Goal: Information Seeking & Learning: Learn about a topic

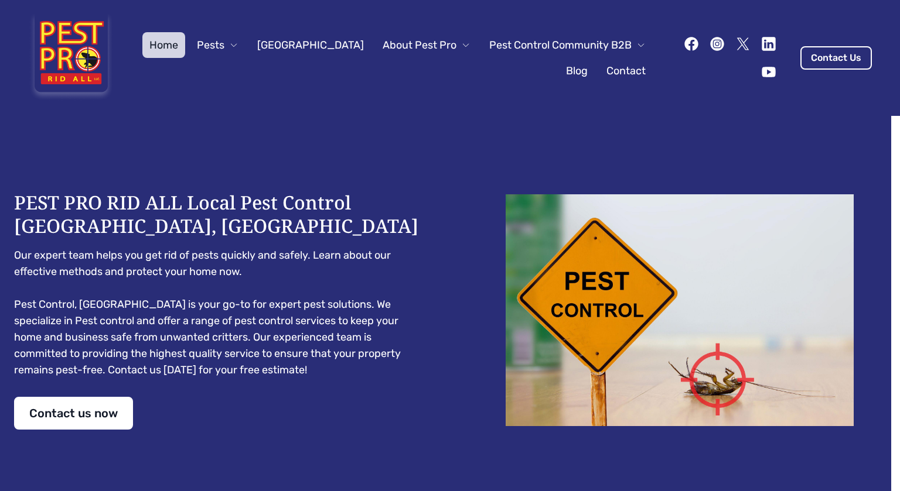
click at [311, 166] on div "PEST PRO RID ALL Local Pest Control [GEOGRAPHIC_DATA], [GEOGRAPHIC_DATA] Our ex…" at bounding box center [450, 310] width 900 height 389
click at [238, 42] on icon "button" at bounding box center [233, 44] width 9 height 9
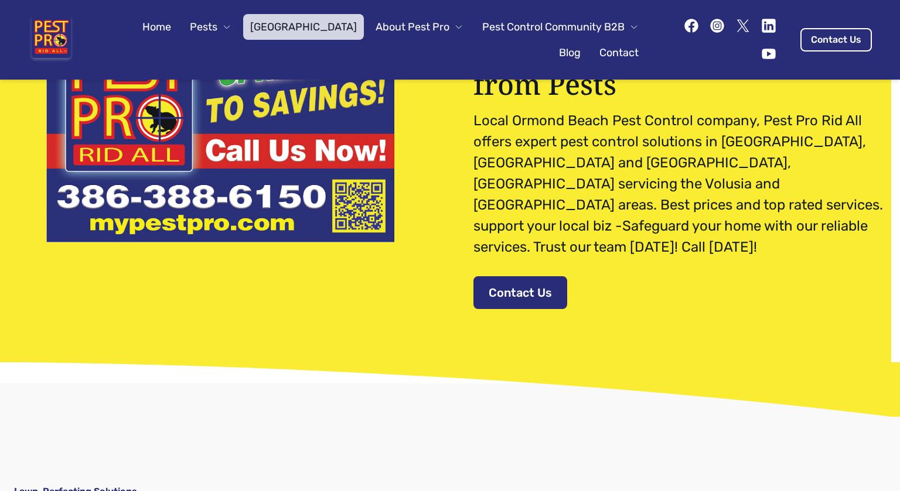
scroll to position [139, 0]
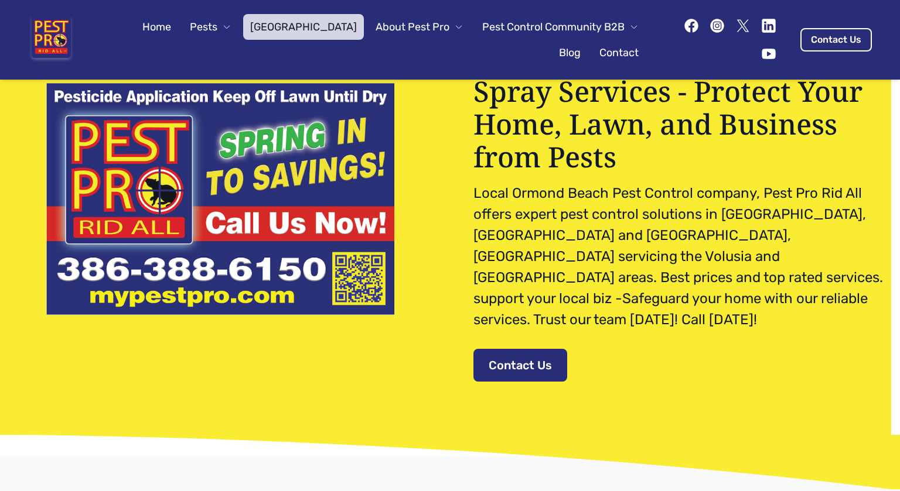
click at [478, 196] on pre "Local Ormond Beach Pest Control company, Pest Pro Rid All offers expert pest co…" at bounding box center [679, 257] width 412 height 148
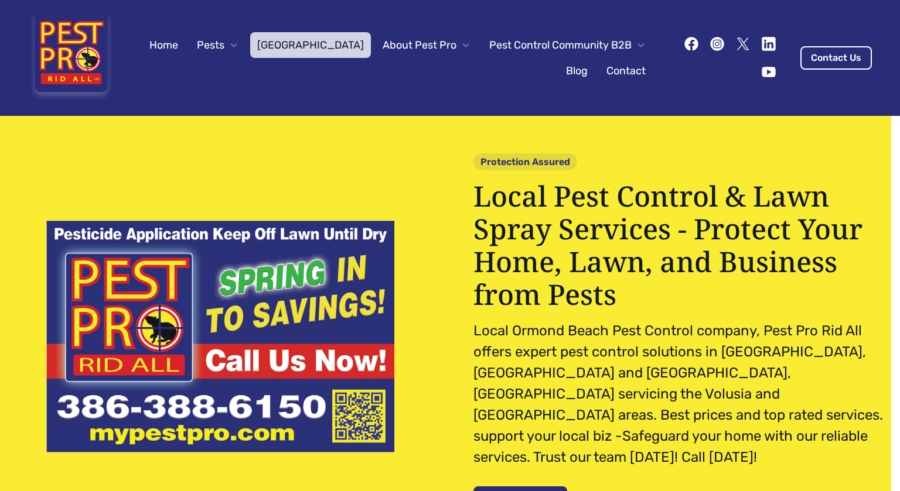
scroll to position [36, 0]
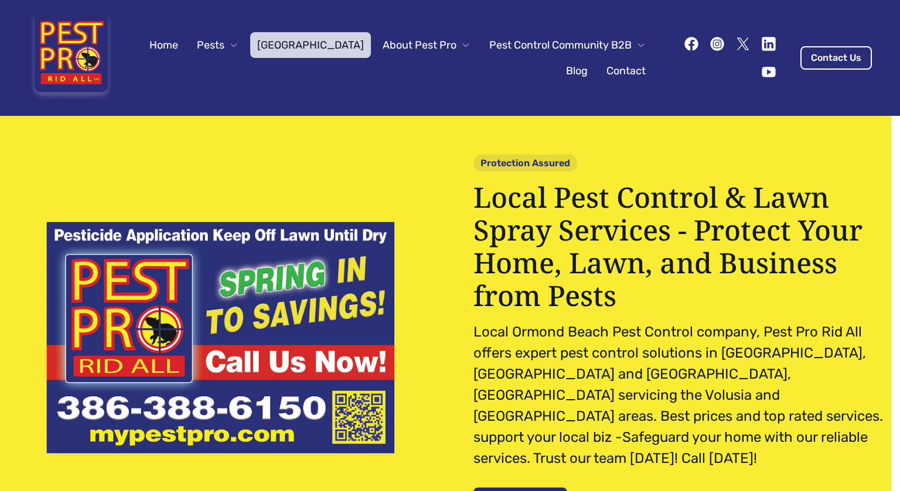
click at [426, 43] on span "About Pest Pro" at bounding box center [419, 45] width 74 height 16
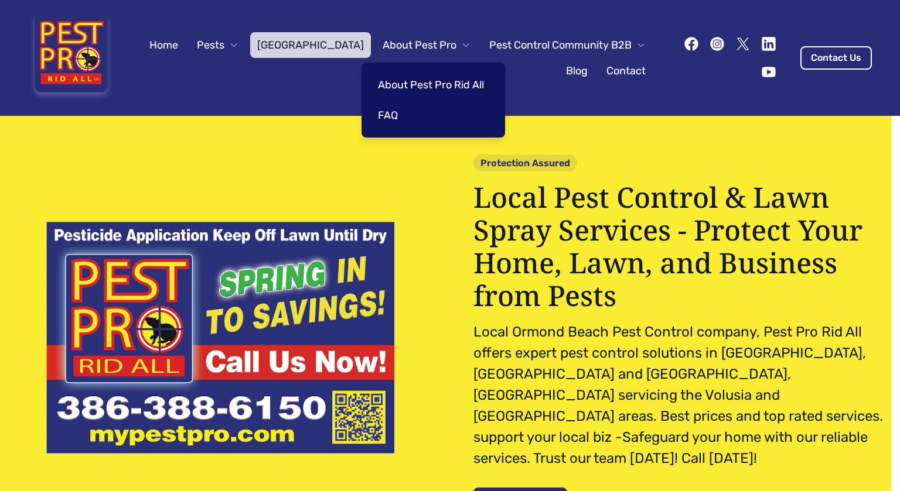
click at [424, 83] on link "About Pest Pro Rid All" at bounding box center [431, 85] width 120 height 26
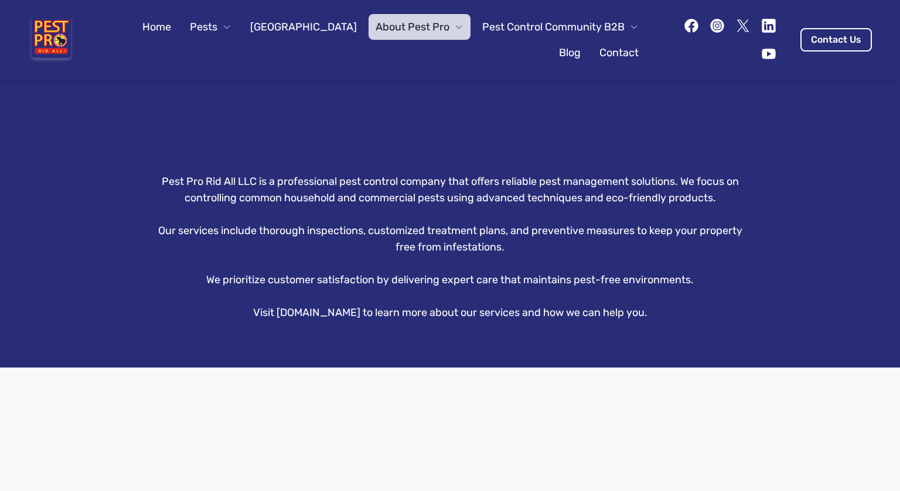
scroll to position [1076, 0]
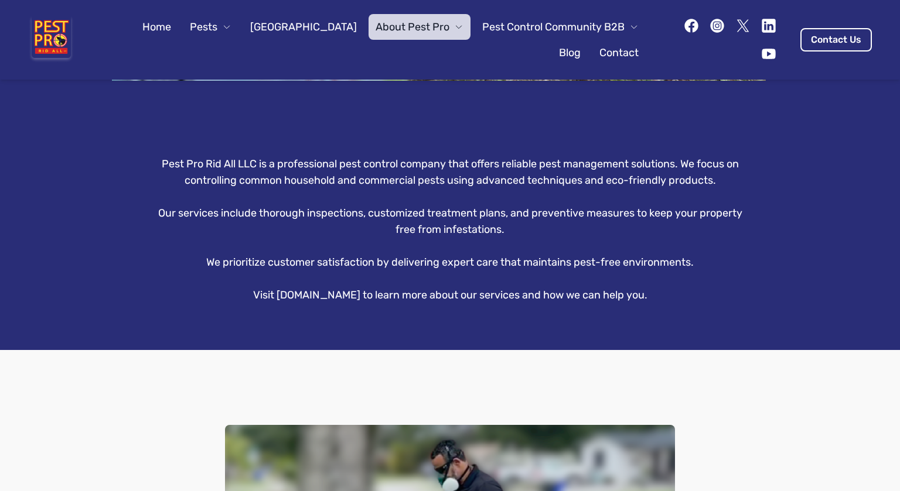
click at [335, 214] on p "Our services include thorough inspections, customized treatment plans, and prev…" at bounding box center [450, 221] width 600 height 33
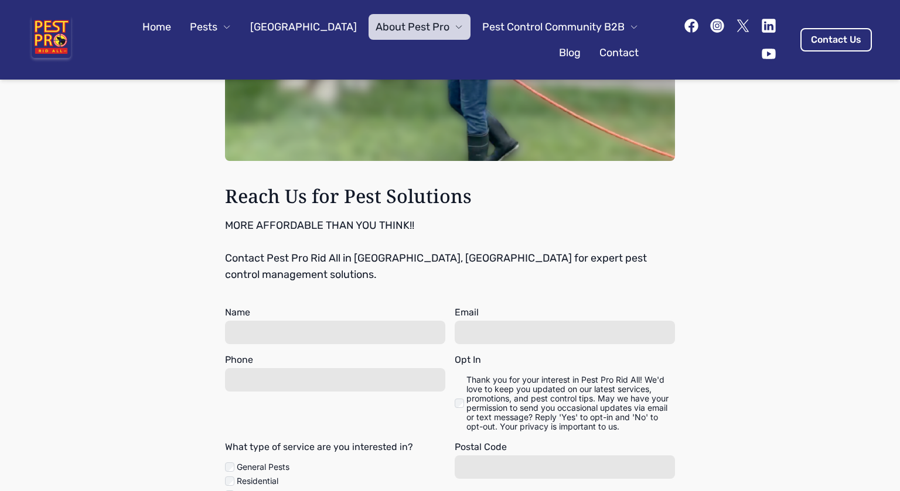
scroll to position [1720, 0]
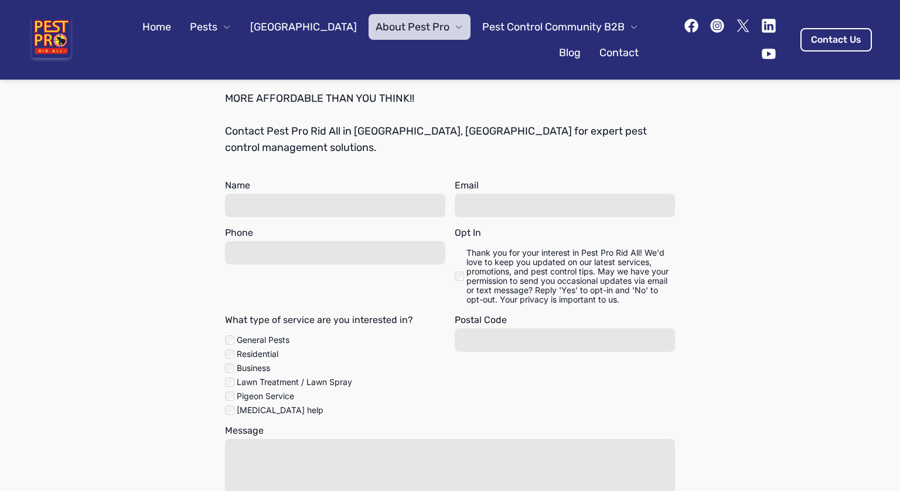
click at [177, 242] on div "Reach Us for Pest Solutions MORE AFFORDABLE THAN YOU THINK!! Contact Pest Pro R…" at bounding box center [450, 185] width 900 height 958
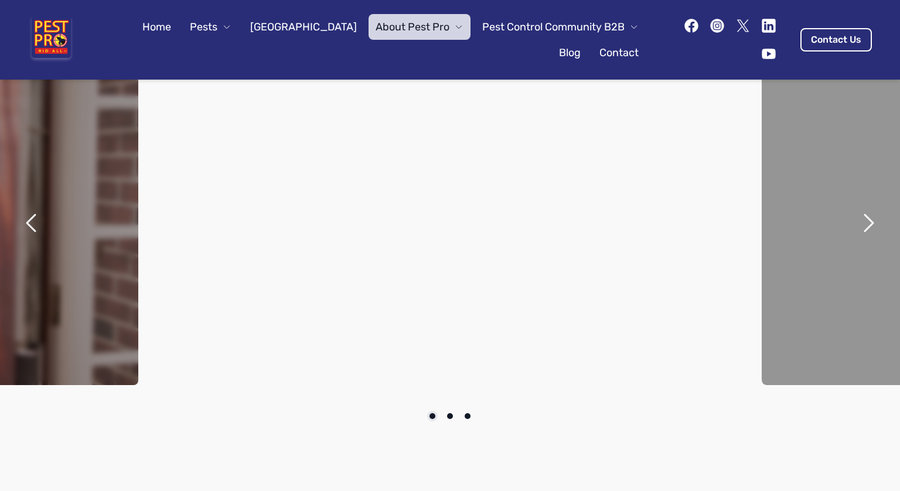
scroll to position [139, 0]
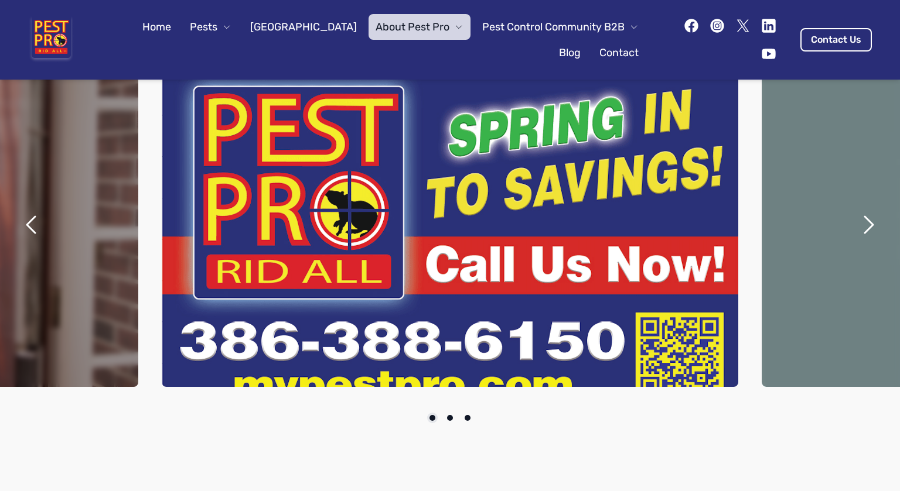
click at [864, 220] on icon "next" at bounding box center [868, 225] width 8 height 16
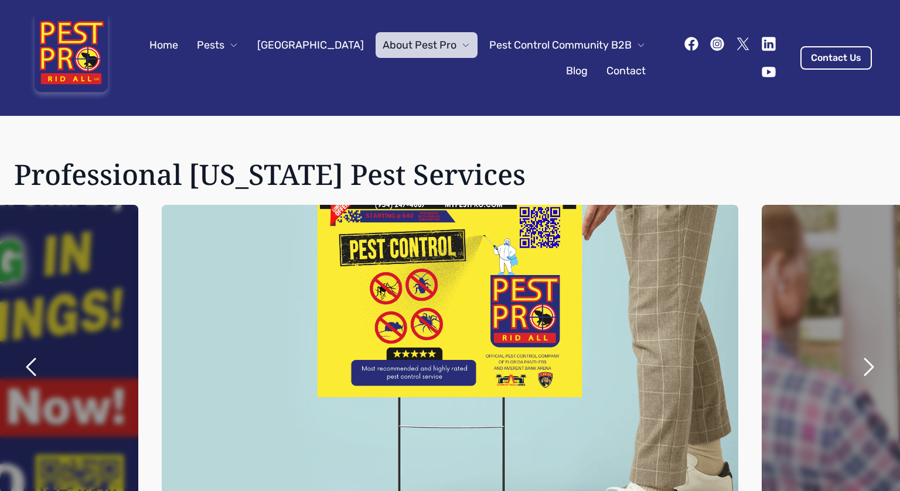
scroll to position [36, 0]
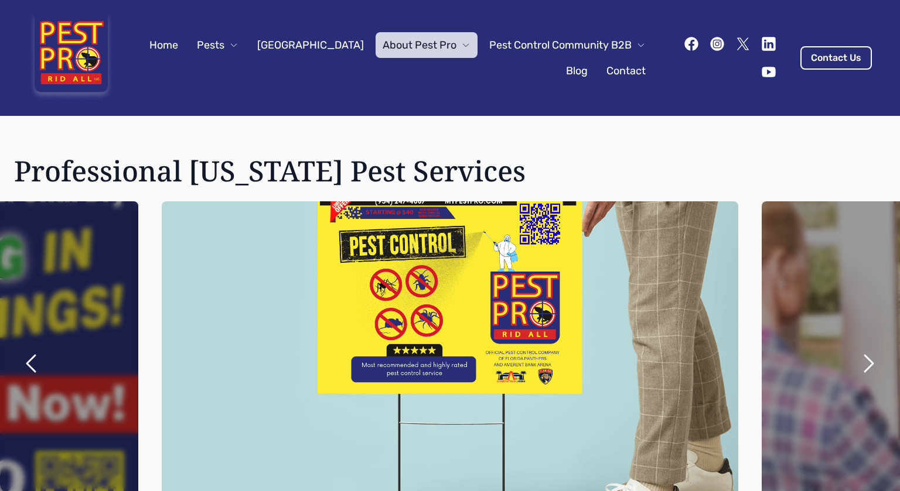
click at [854, 361] on icon "next" at bounding box center [868, 364] width 28 height 28
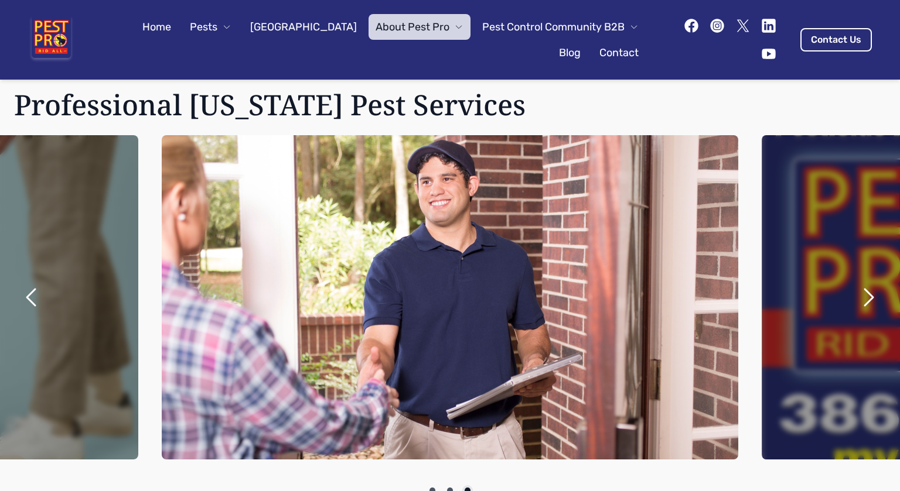
scroll to position [0, 0]
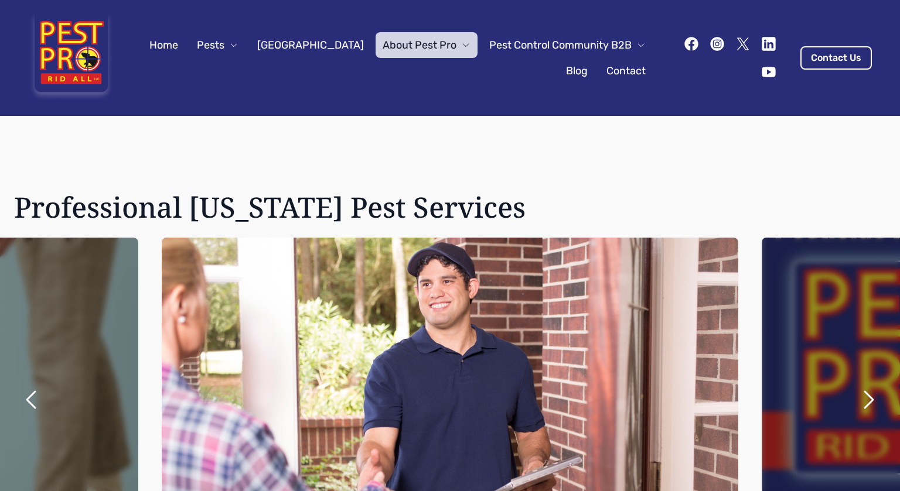
click at [857, 397] on icon "next" at bounding box center [868, 400] width 28 height 28
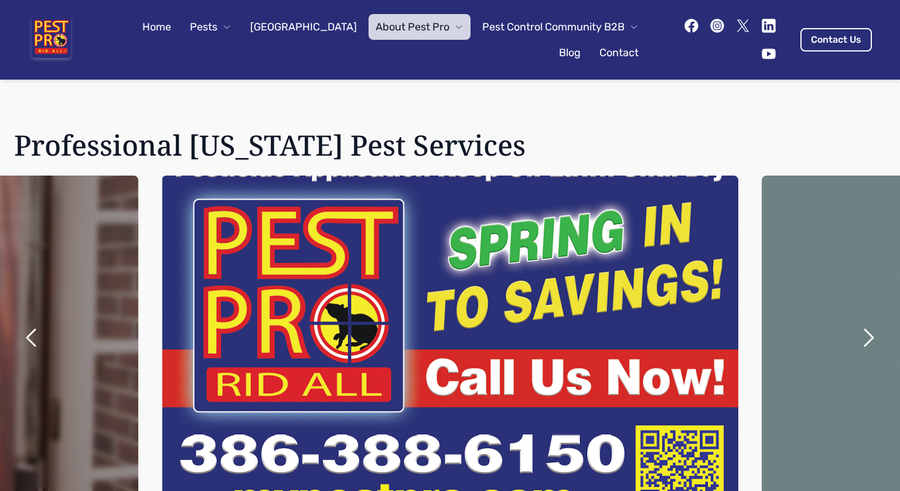
scroll to position [22, 0]
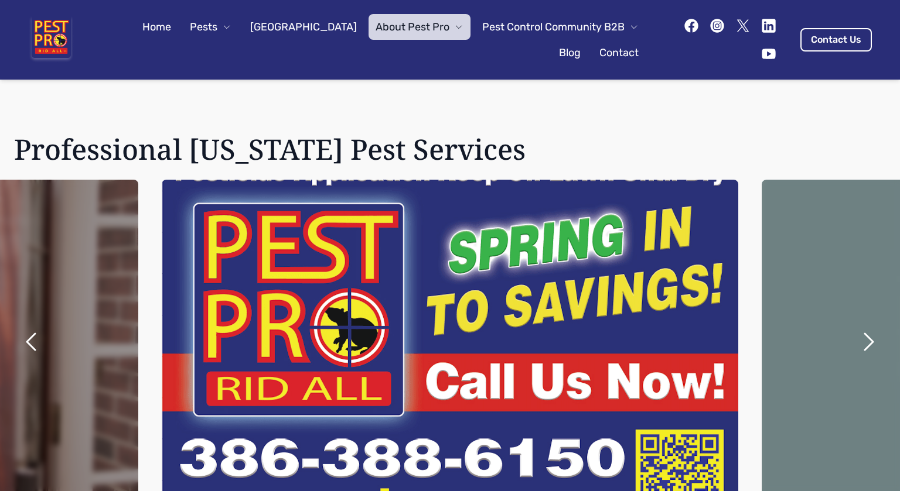
click at [438, 25] on span "About Pest Pro" at bounding box center [412, 27] width 74 height 16
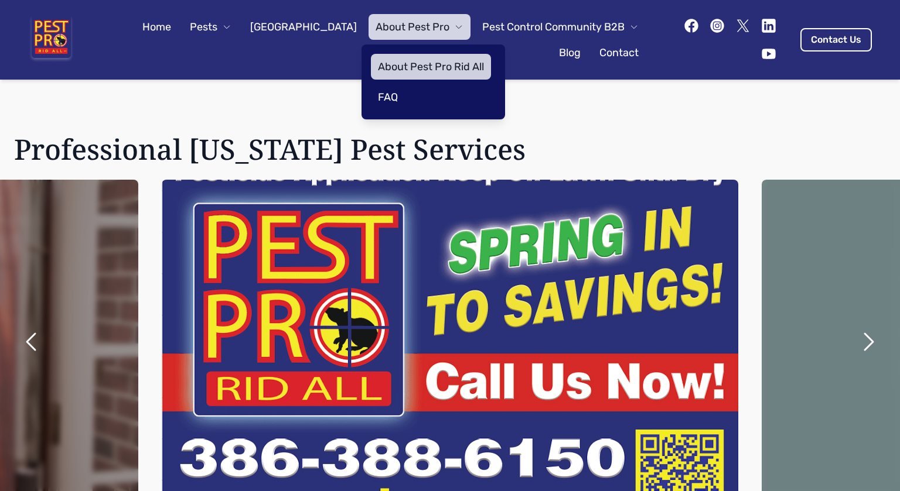
click at [401, 93] on link "FAQ" at bounding box center [431, 97] width 120 height 26
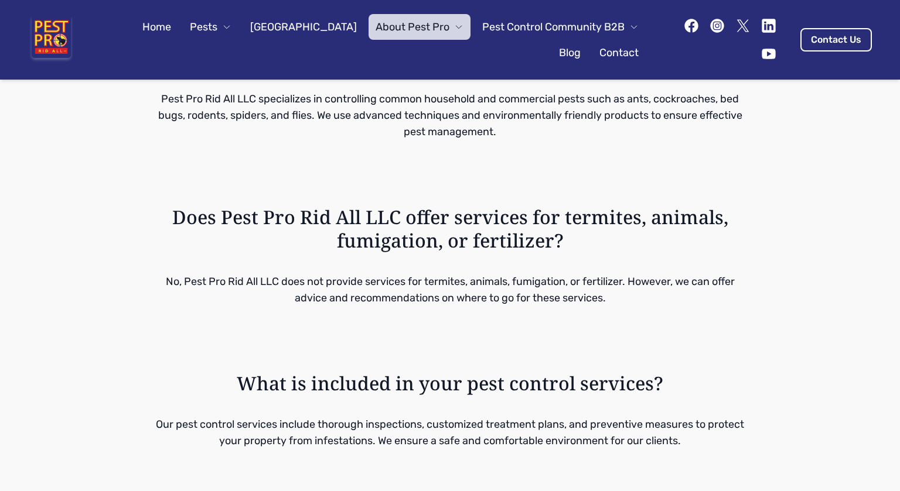
scroll to position [561, 0]
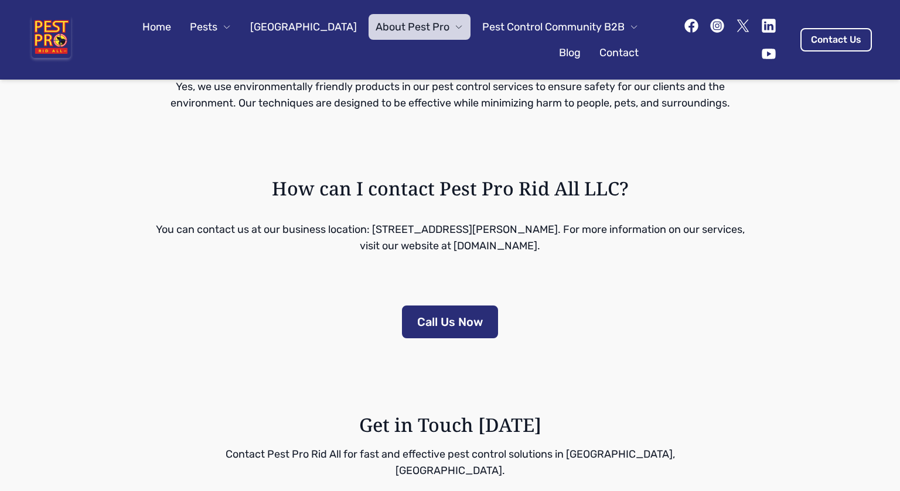
click at [178, 27] on link "Home" at bounding box center [156, 27] width 43 height 26
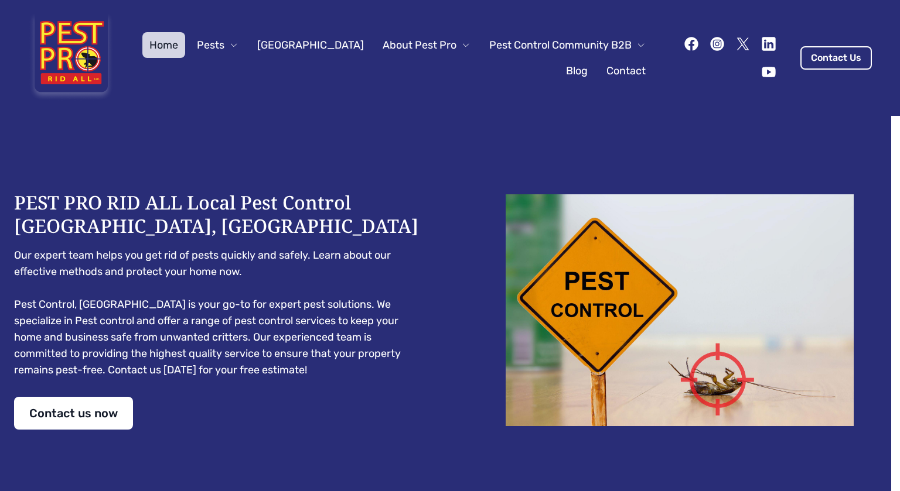
click at [317, 252] on pre "Our expert team helps you get rid of pests quickly and safely. Learn about our …" at bounding box center [220, 312] width 412 height 131
click at [316, 44] on link "[GEOGRAPHIC_DATA]" at bounding box center [310, 45] width 121 height 26
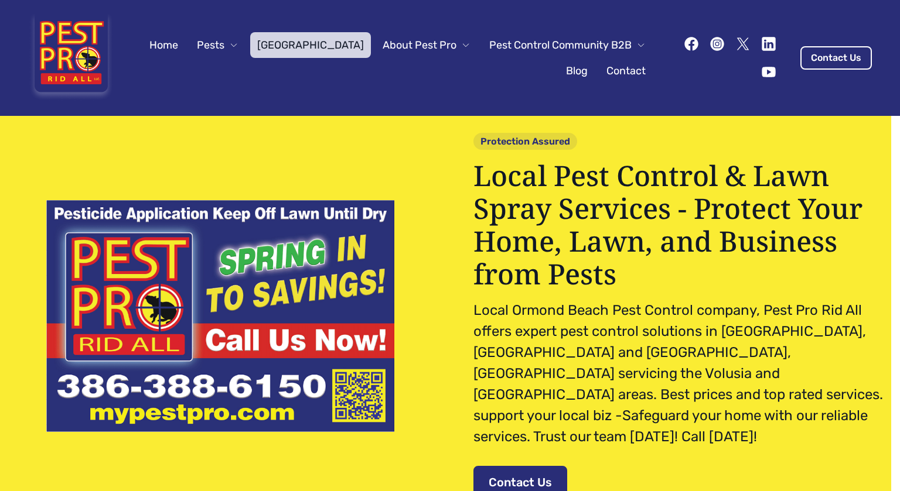
scroll to position [59, 0]
click at [524, 324] on pre "Local Ormond Beach Pest Control company, Pest Pro Rid All offers expert pest co…" at bounding box center [679, 373] width 412 height 148
click at [450, 39] on button "About Pest Pro" at bounding box center [426, 45] width 102 height 26
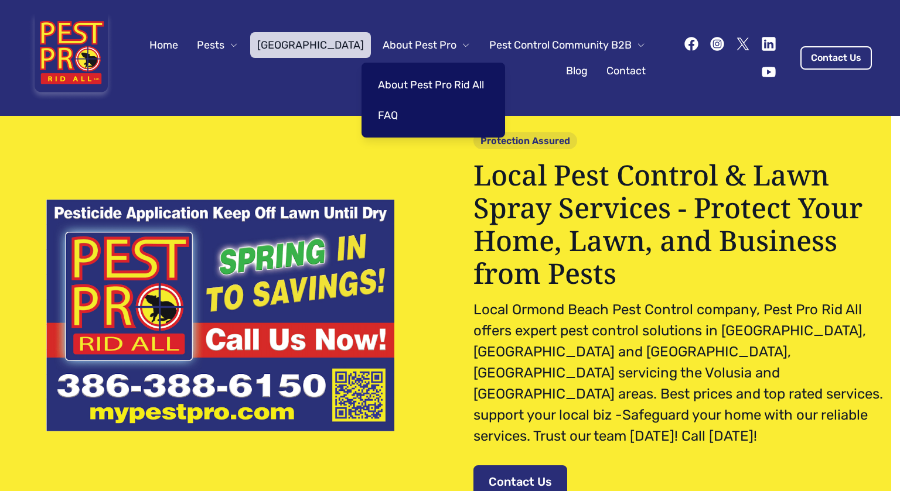
click at [391, 83] on link "About Pest Pro Rid All" at bounding box center [431, 85] width 120 height 26
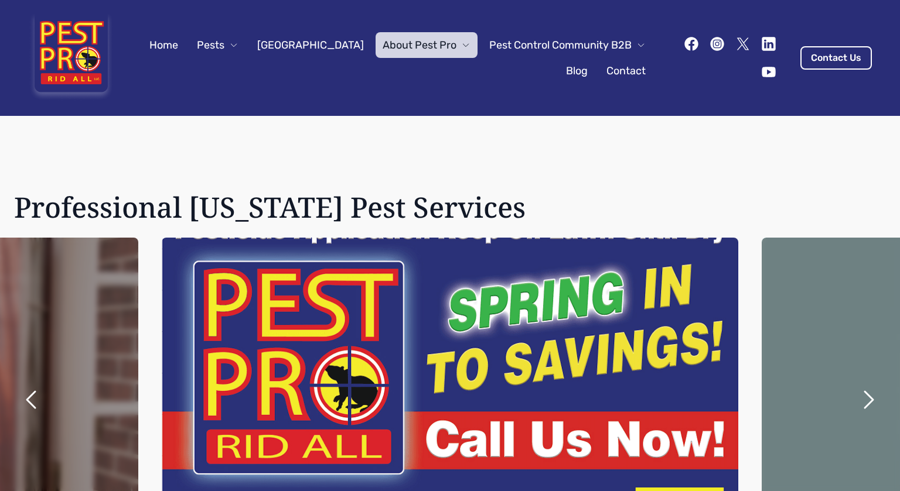
click at [476, 201] on div "Professional Florida Pest Services" at bounding box center [449, 207] width 871 height 33
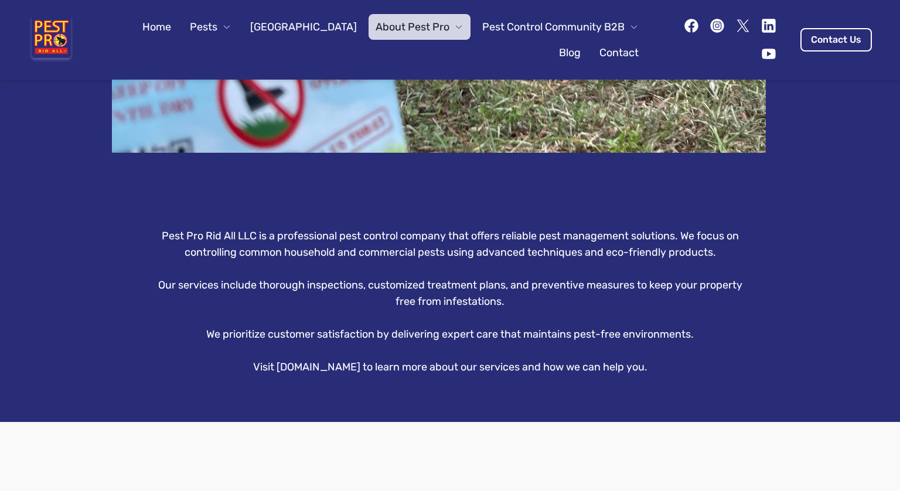
scroll to position [1001, 0]
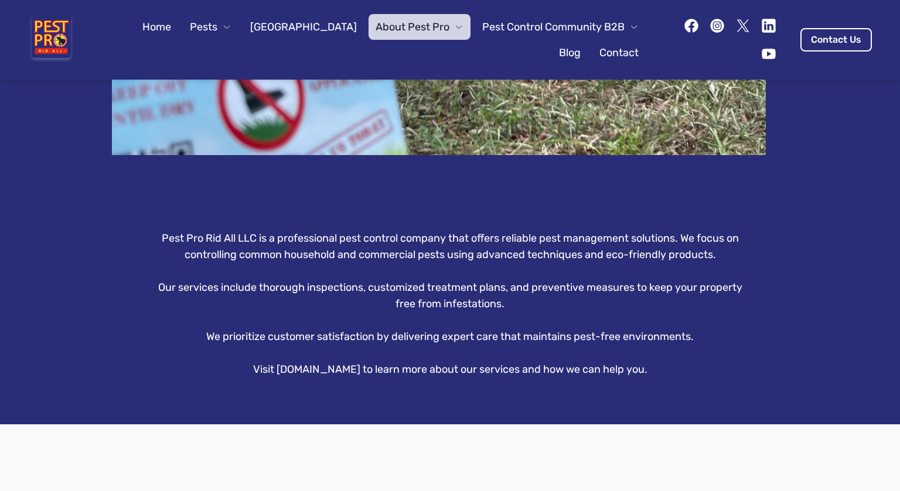
click at [443, 25] on button "About Pest Pro" at bounding box center [419, 27] width 102 height 26
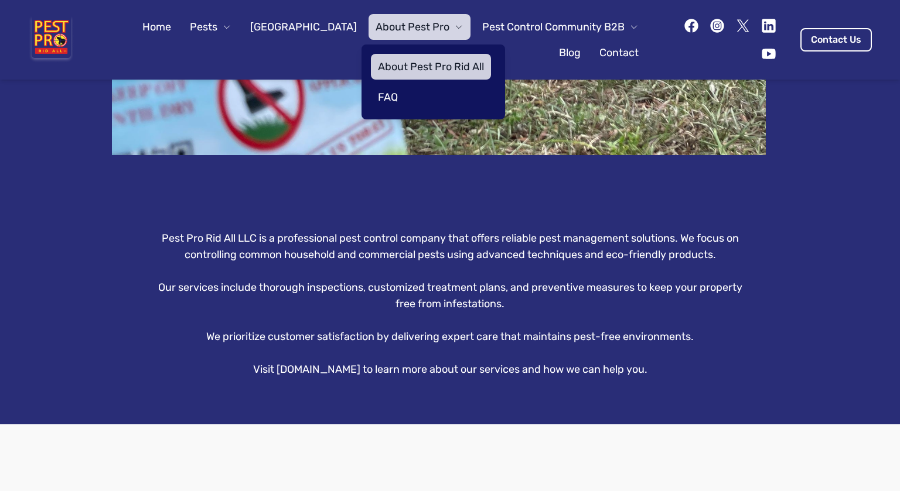
click at [387, 92] on link "FAQ" at bounding box center [431, 97] width 120 height 26
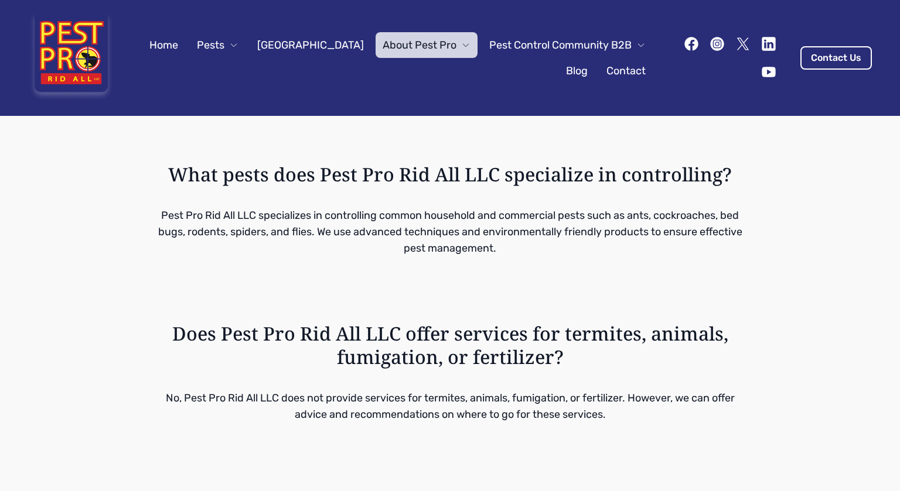
click at [497, 242] on p "Pest Pro Rid All LLC specializes in controlling common household and commercial…" at bounding box center [450, 231] width 600 height 49
click at [495, 232] on p "Pest Pro Rid All LLC specializes in controlling common household and commercial…" at bounding box center [450, 231] width 600 height 49
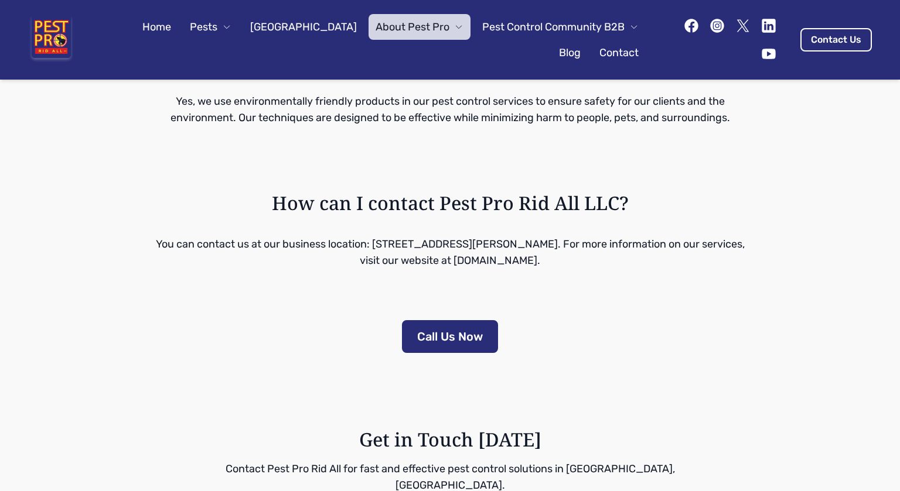
scroll to position [545, 0]
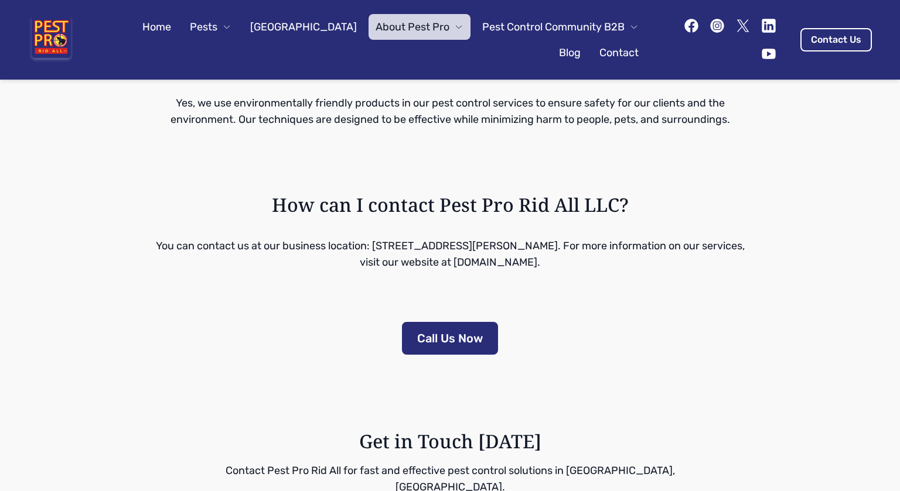
click at [610, 27] on span "Pest Control Community B2B" at bounding box center [553, 27] width 142 height 16
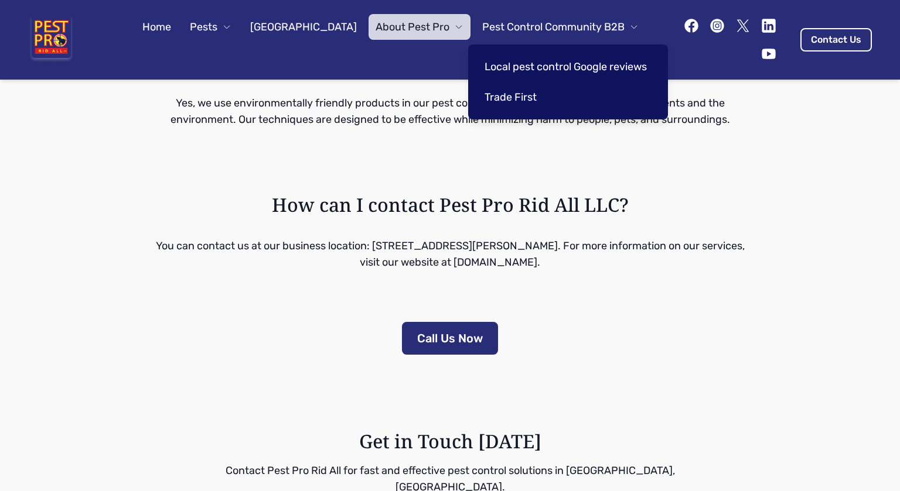
click at [518, 96] on link "Trade First" at bounding box center [565, 97] width 176 height 26
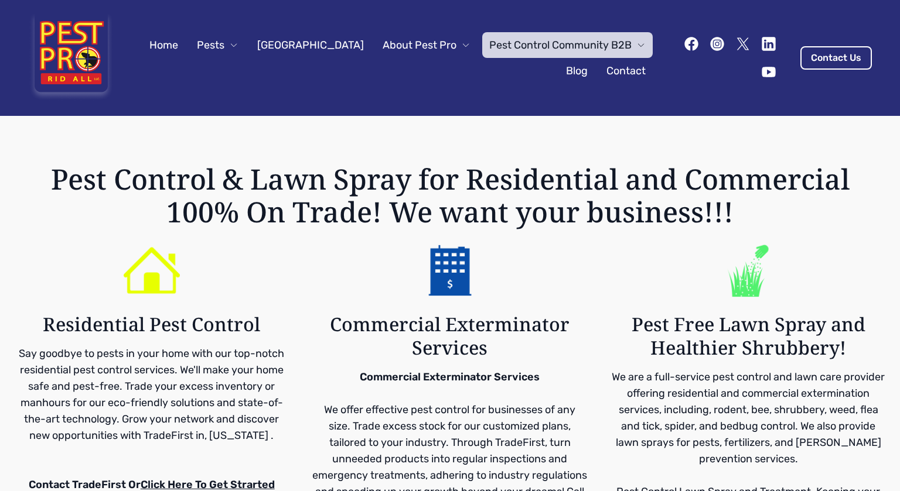
click at [361, 296] on div at bounding box center [449, 270] width 275 height 56
click at [621, 39] on button "Pest Control Community B2B" at bounding box center [567, 45] width 170 height 26
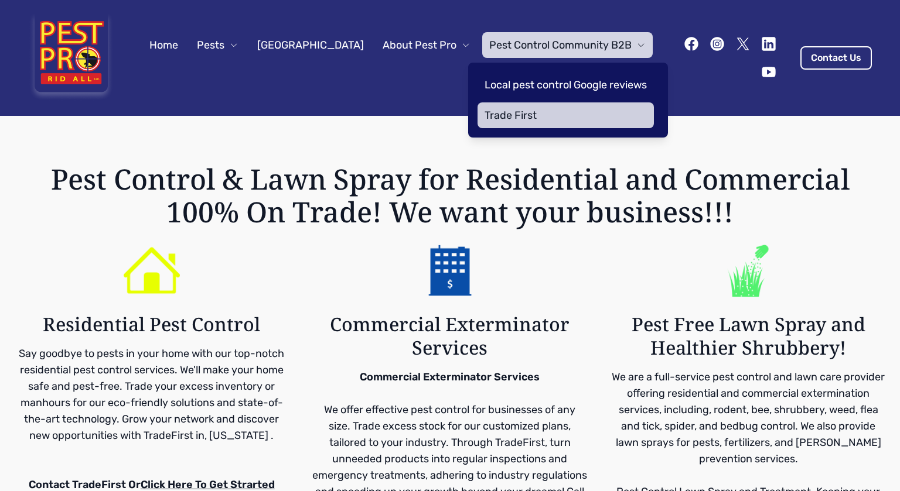
click at [621, 40] on button "Pest Control Community B2B" at bounding box center [567, 45] width 170 height 26
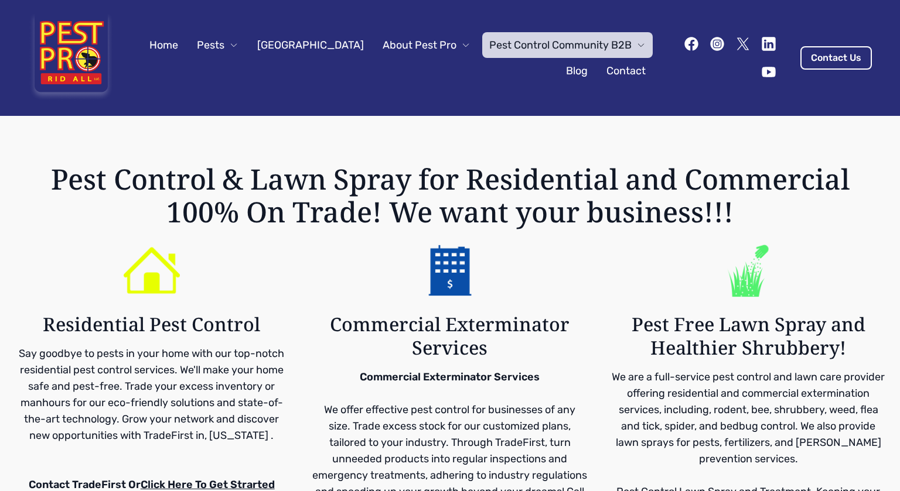
click at [565, 71] on link "Blog" at bounding box center [577, 71] width 36 height 26
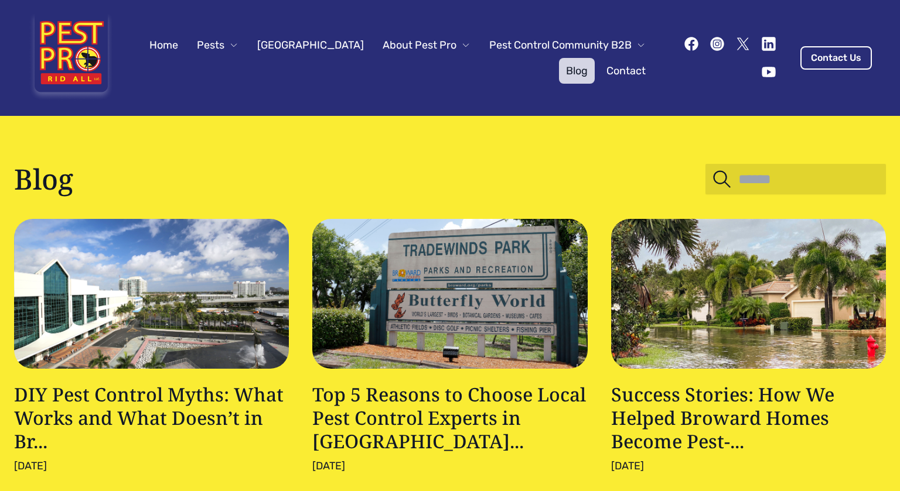
click at [297, 161] on div "Blog DIY Pest Control Myths: What Works and What Doesn’t in Br... Dec 24, 2024 …" at bounding box center [450, 494] width 900 height 757
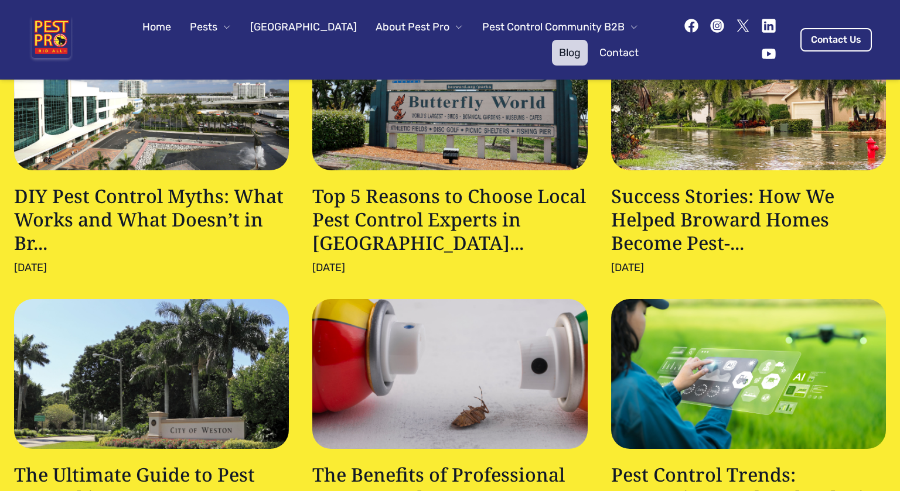
scroll to position [256, 0]
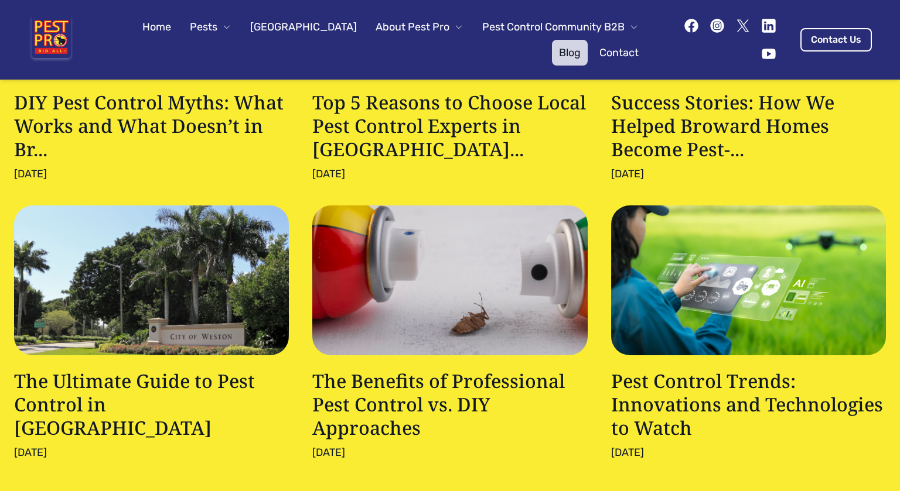
click at [614, 54] on link "Contact" at bounding box center [618, 53] width 53 height 26
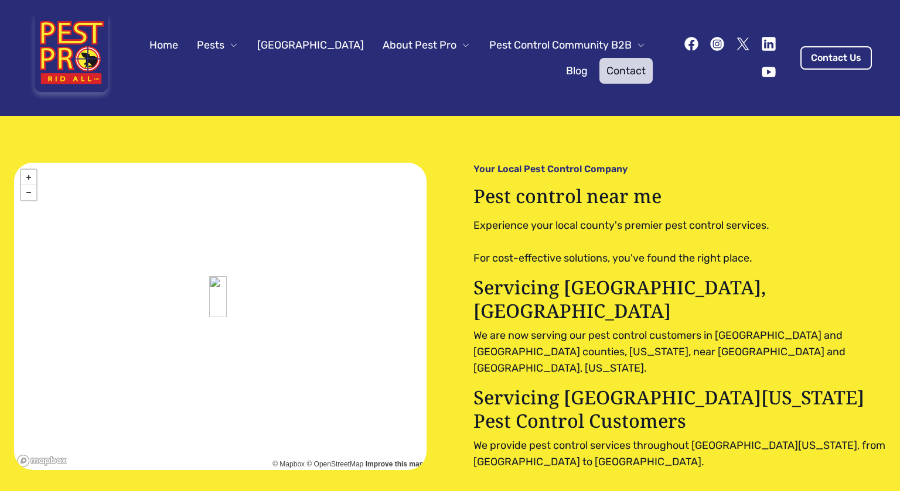
click at [533, 240] on pre "Experience your local county's premier pest control services. For cost-effectiv…" at bounding box center [679, 241] width 412 height 49
